Goal: Browse casually

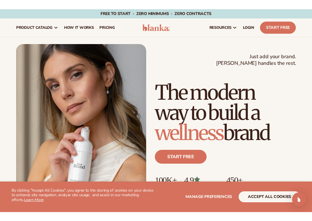
scroll to position [1, 0]
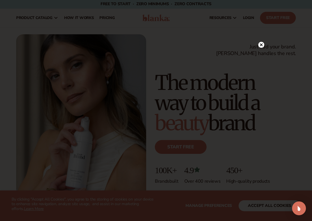
click at [264, 44] on circle at bounding box center [261, 45] width 6 height 6
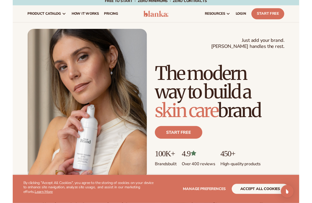
scroll to position [1, 0]
